Goal: Find specific fact: Find specific page/section

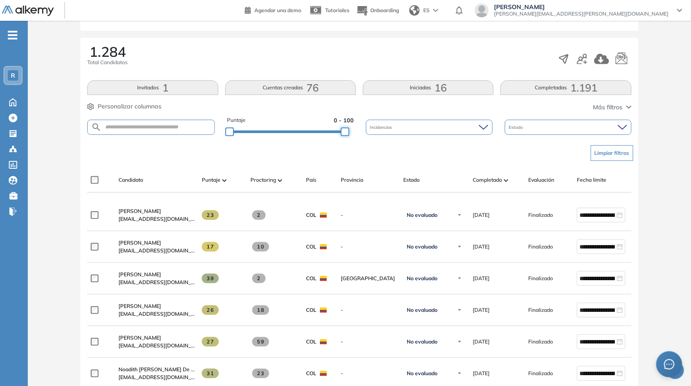
drag, startPoint x: 352, startPoint y: 135, endPoint x: 324, endPoint y: 135, distance: 27.8
click at [341, 135] on div at bounding box center [345, 132] width 9 height 9
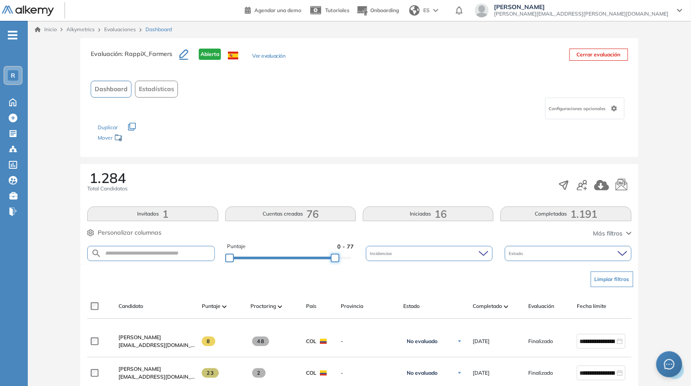
drag, startPoint x: 340, startPoint y: 258, endPoint x: 371, endPoint y: 259, distance: 31.3
click at [340, 261] on div at bounding box center [335, 258] width 9 height 9
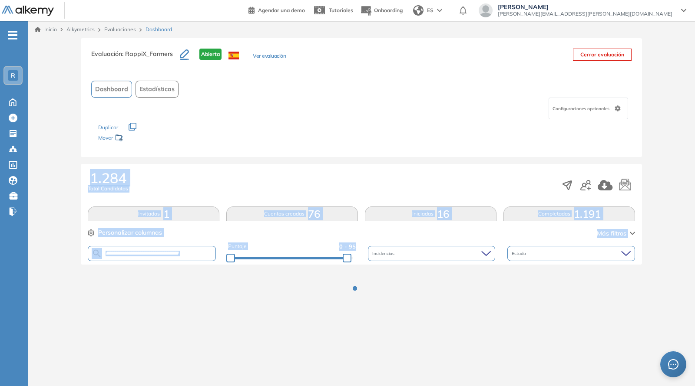
drag, startPoint x: 371, startPoint y: 259, endPoint x: 307, endPoint y: 133, distance: 141.6
click at [386, 255] on div "Puntaje 0 - 95 Incidencias Estado" at bounding box center [361, 254] width 547 height 22
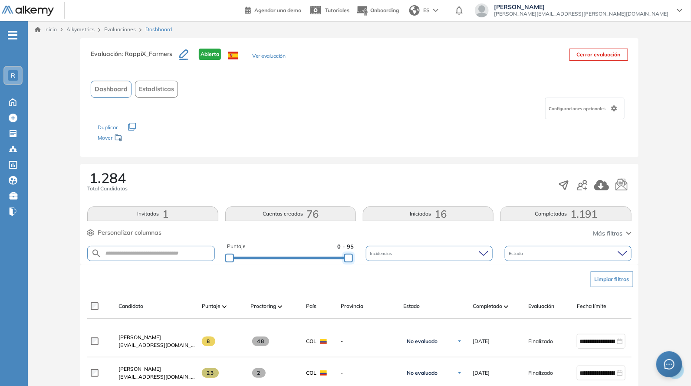
click at [354, 198] on div "1.284 Total Candidatos" at bounding box center [359, 185] width 544 height 29
drag, startPoint x: 362, startPoint y: 261, endPoint x: 373, endPoint y: 264, distance: 11.6
click at [373, 264] on div "Puntaje 0 - 98 Incidencias Estado" at bounding box center [359, 254] width 544 height 22
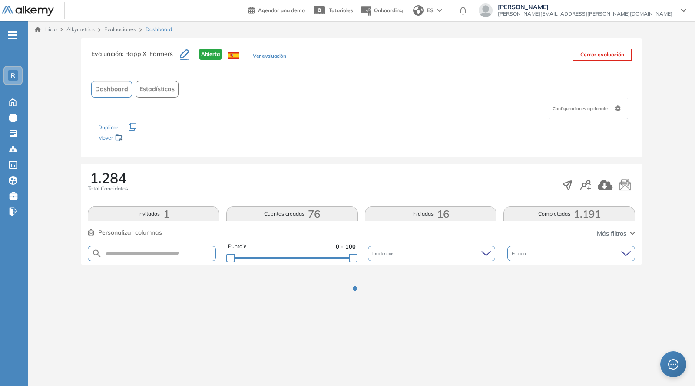
click at [337, 140] on div "Los siguientes tests ya no están disponibles o tienen una nueva versión Revisa …" at bounding box center [361, 132] width 526 height 27
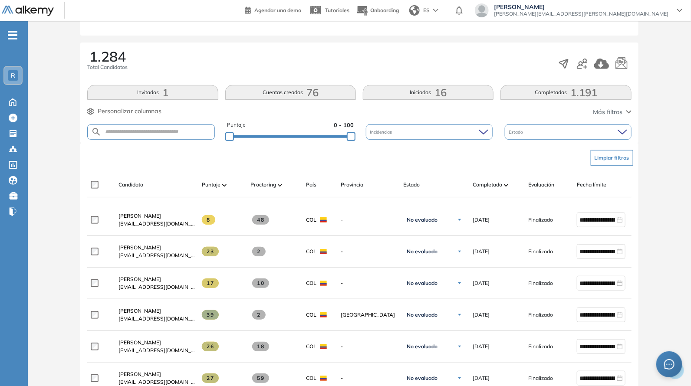
scroll to position [126, 0]
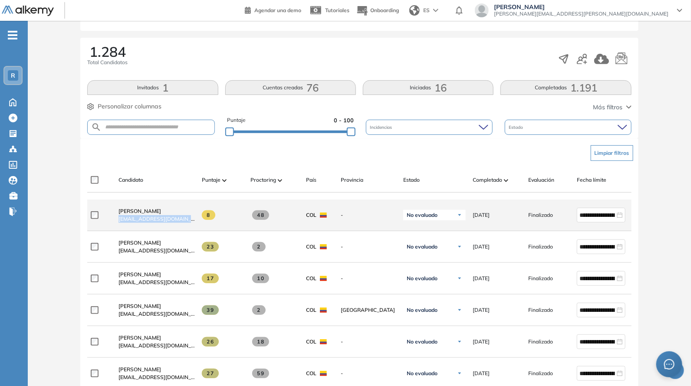
drag, startPoint x: 135, startPoint y: 227, endPoint x: 195, endPoint y: 229, distance: 60.8
click at [195, 229] on div "**********" at bounding box center [379, 216] width 584 height 32
copy div "[EMAIL_ADDRESS][DOMAIN_NAME]"
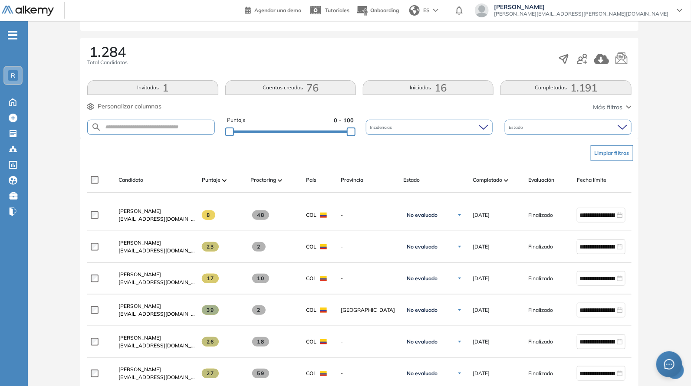
click at [187, 155] on div "Limpiar filtros" at bounding box center [361, 153] width 544 height 26
